Goal: Task Accomplishment & Management: Complete application form

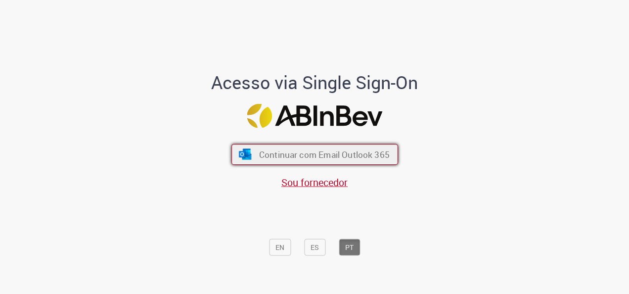
click at [367, 157] on span "Continuar com Email Outlook 365" at bounding box center [324, 154] width 131 height 11
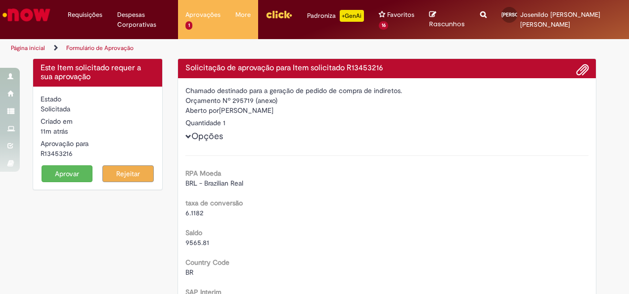
click at [60, 174] on button "Aprovar" at bounding box center [67, 173] width 51 height 17
